Goal: Find contact information: Find contact information

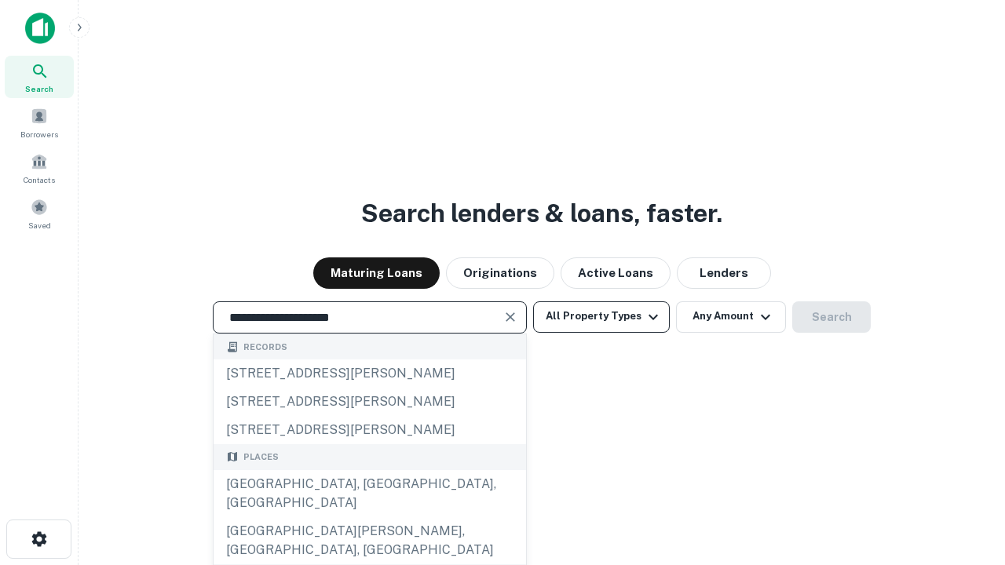
click at [369, 517] on div "[GEOGRAPHIC_DATA], [GEOGRAPHIC_DATA], [GEOGRAPHIC_DATA]" at bounding box center [370, 493] width 313 height 47
click at [601, 316] on button "All Property Types" at bounding box center [601, 317] width 137 height 31
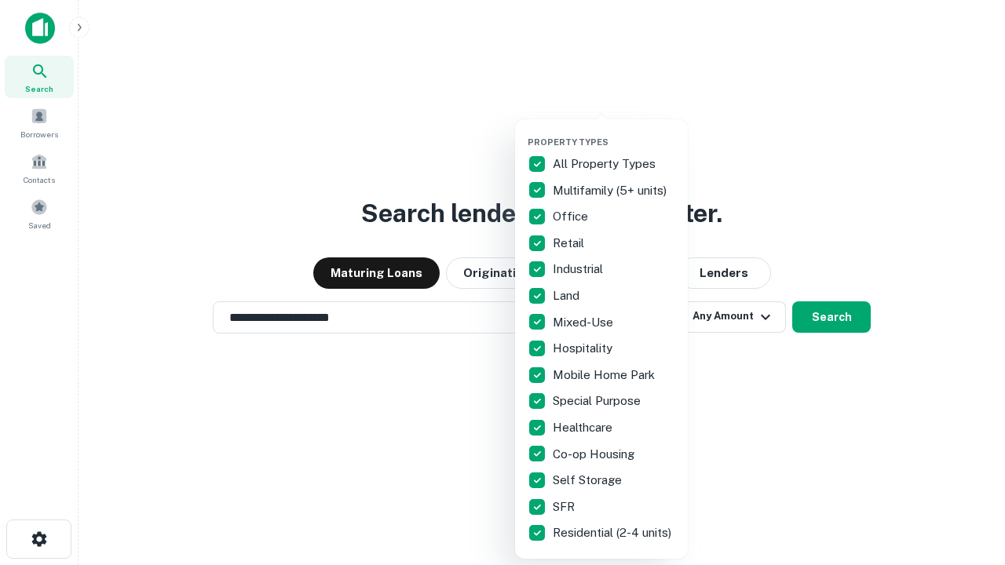
type input "**********"
click at [614, 132] on button "button" at bounding box center [614, 132] width 173 height 1
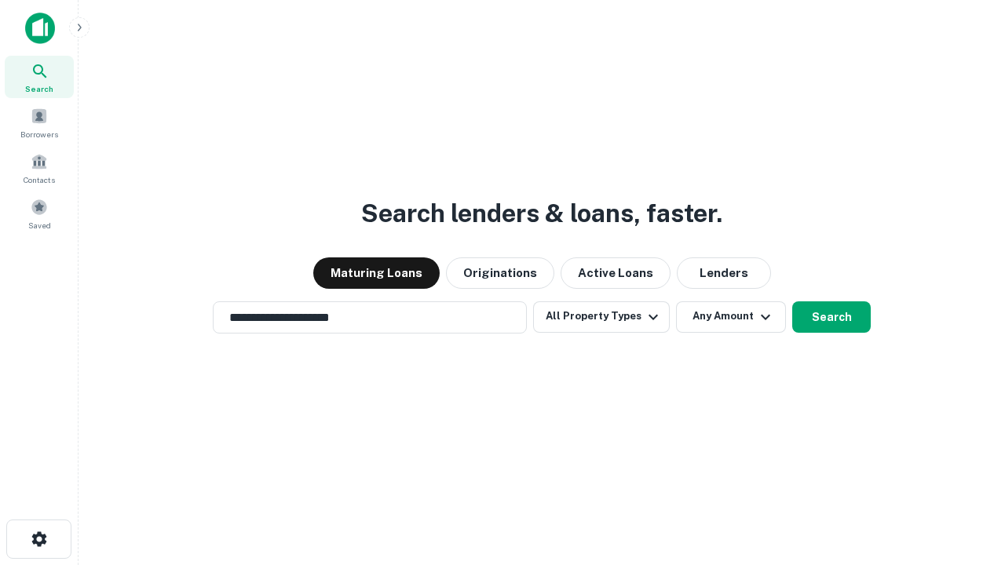
scroll to position [24, 0]
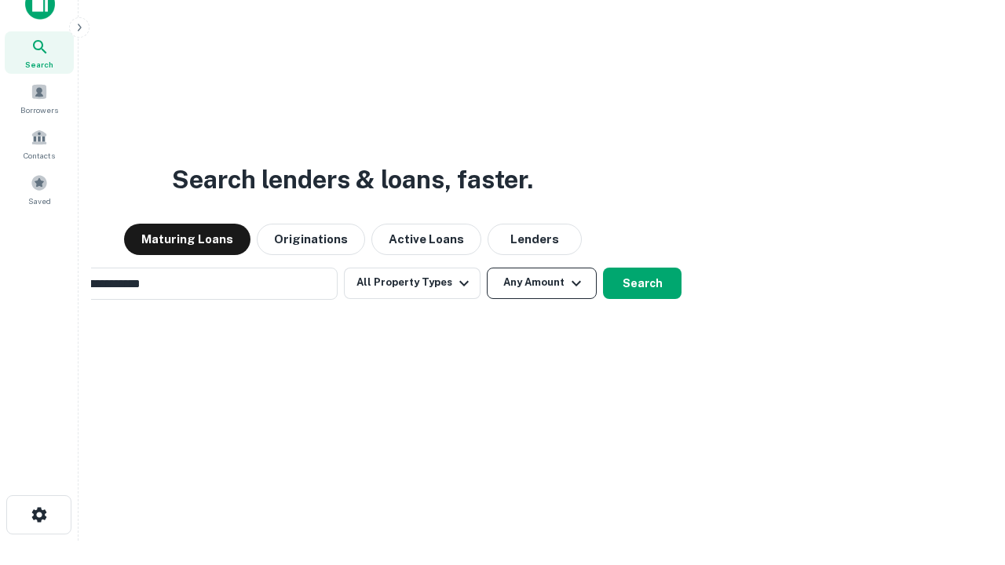
click at [487, 268] on button "Any Amount" at bounding box center [542, 283] width 110 height 31
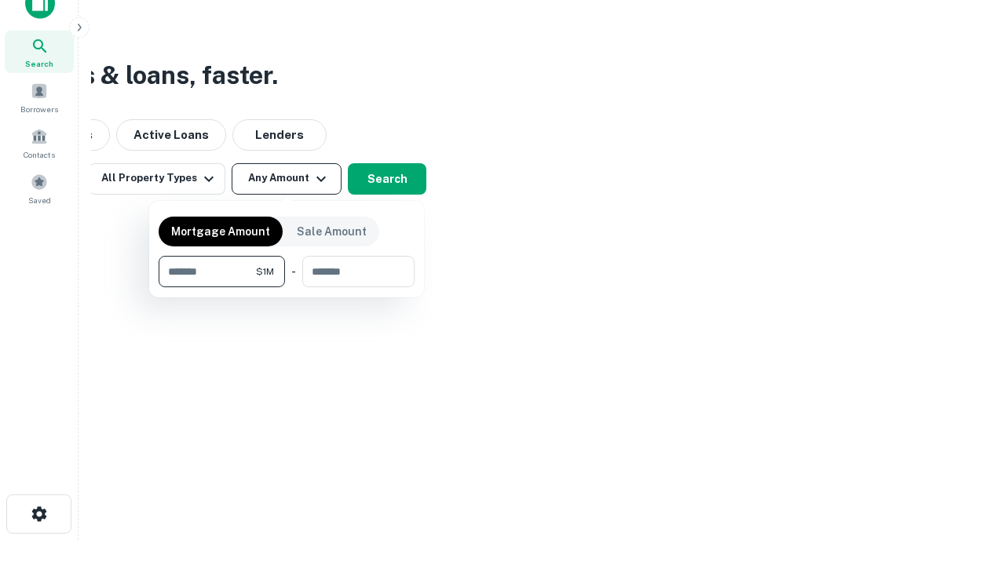
type input "*******"
click at [287, 287] on button "button" at bounding box center [287, 287] width 256 height 1
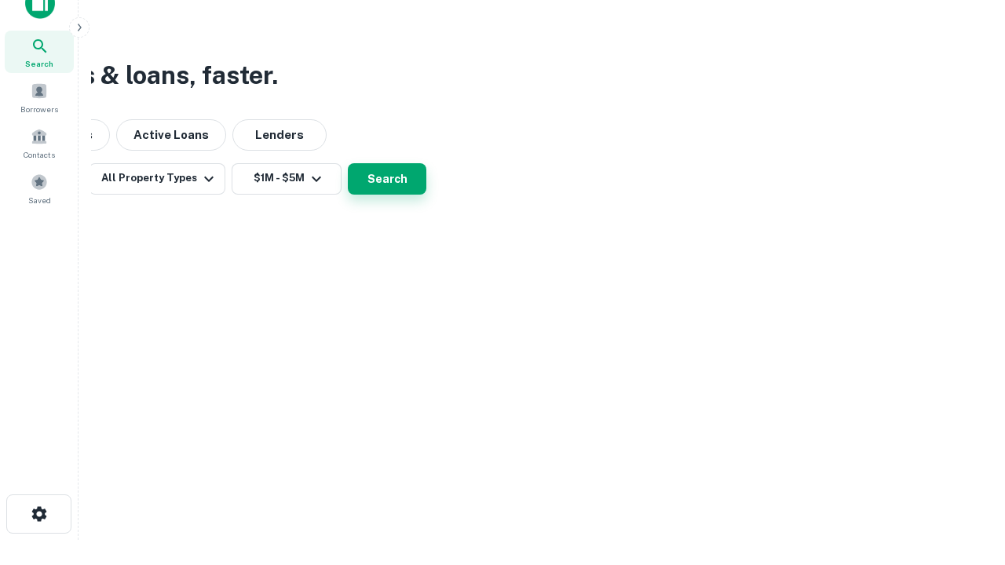
click at [426, 195] on button "Search" at bounding box center [387, 178] width 79 height 31
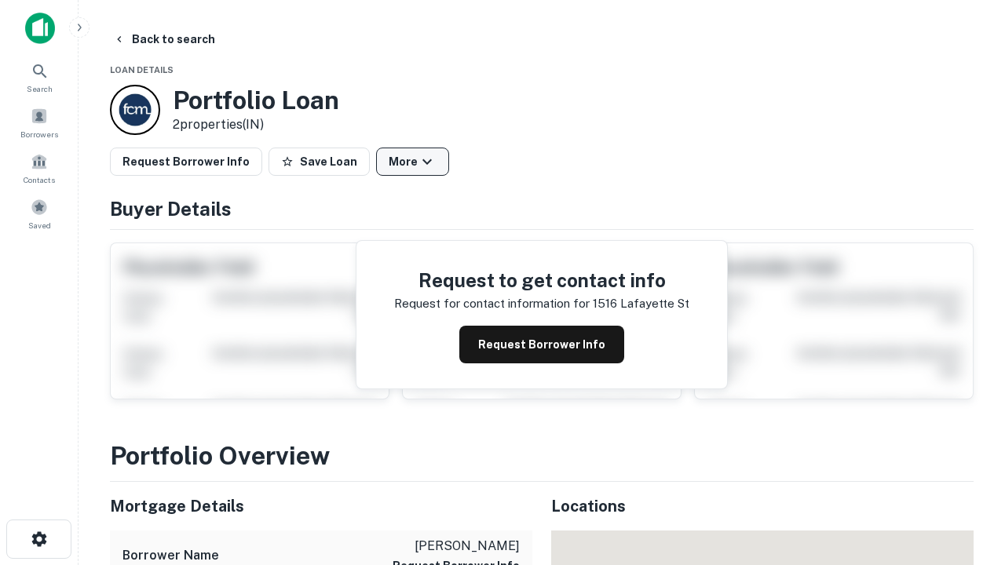
click at [412, 162] on button "More" at bounding box center [412, 162] width 73 height 28
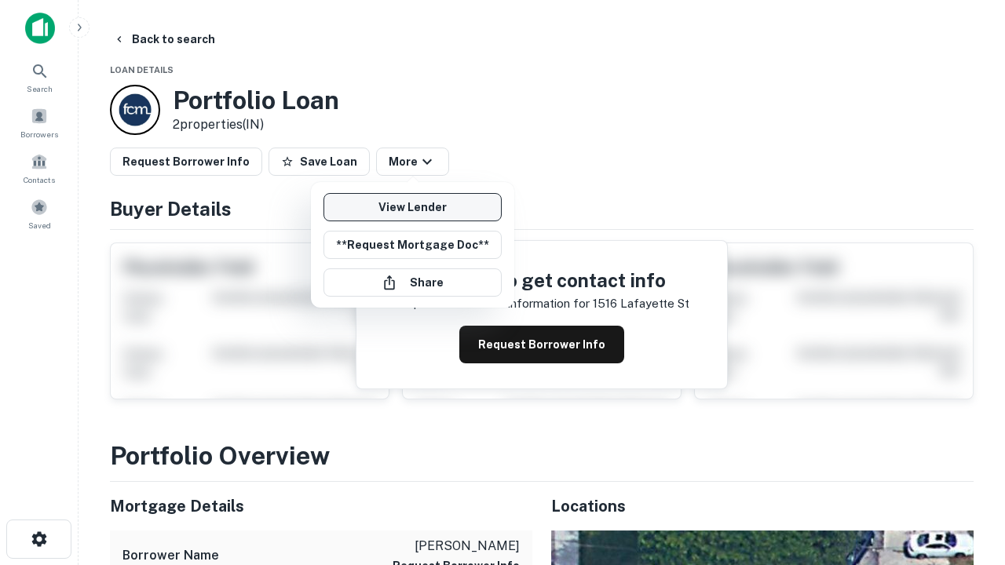
click at [412, 207] on link "View Lender" at bounding box center [413, 207] width 178 height 28
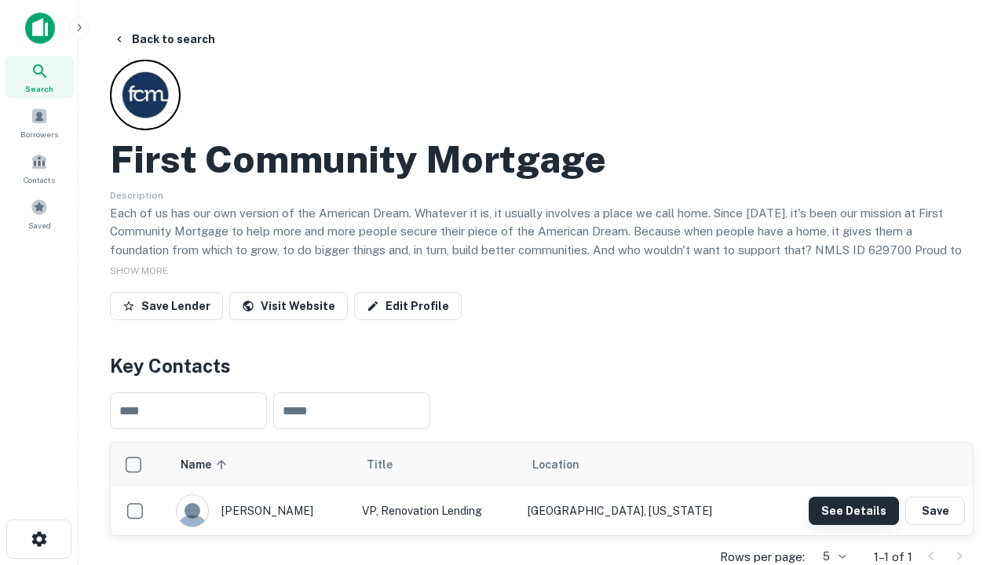
click at [854, 510] on button "See Details" at bounding box center [854, 511] width 90 height 28
click at [38, 539] on icon "button" at bounding box center [39, 539] width 19 height 19
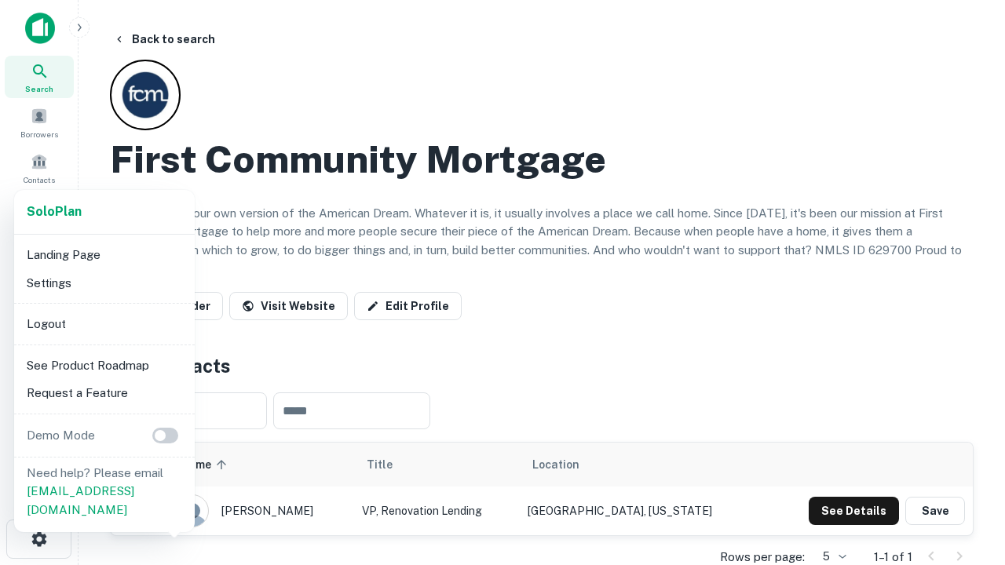
click at [104, 324] on li "Logout" at bounding box center [104, 324] width 168 height 28
